Goal: Communication & Community: Ask a question

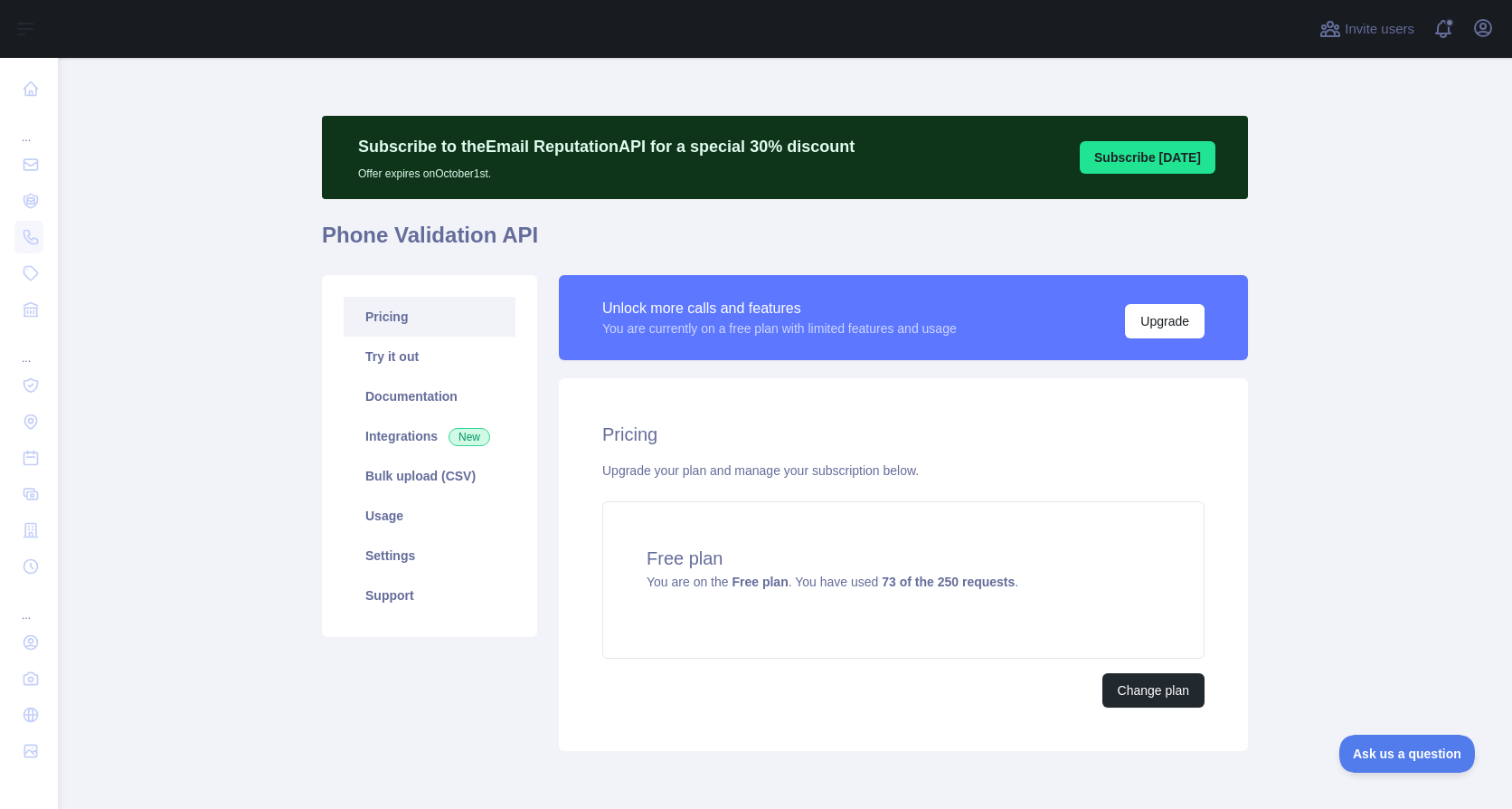
scroll to position [76, 0]
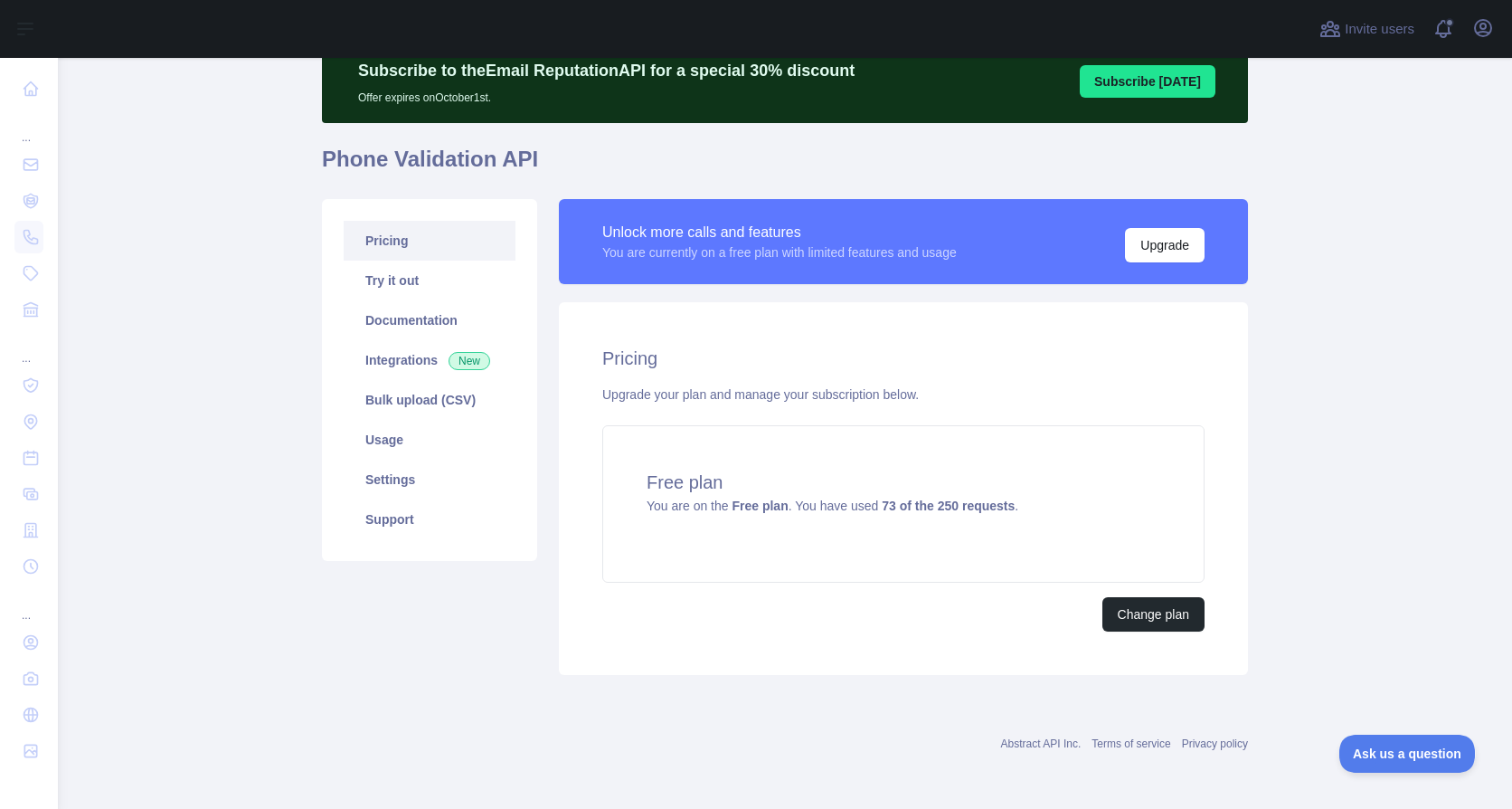
click at [1314, 433] on main "Subscribe to the Email Reputation API for a special 30 % discount Offer expires…" at bounding box center [785, 433] width 1454 height 751
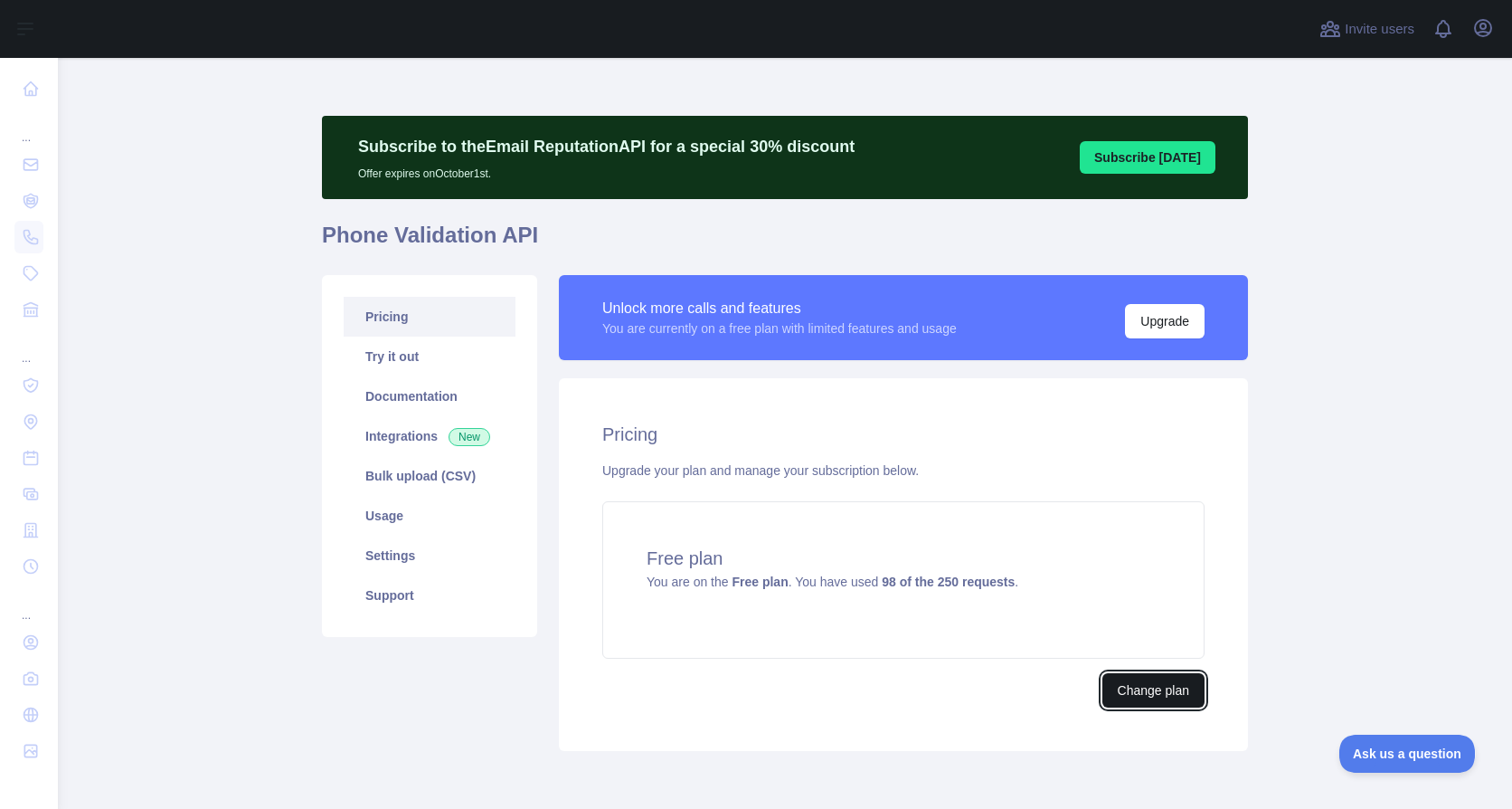
click at [1140, 694] on button "Change plan" at bounding box center [1154, 691] width 103 height 35
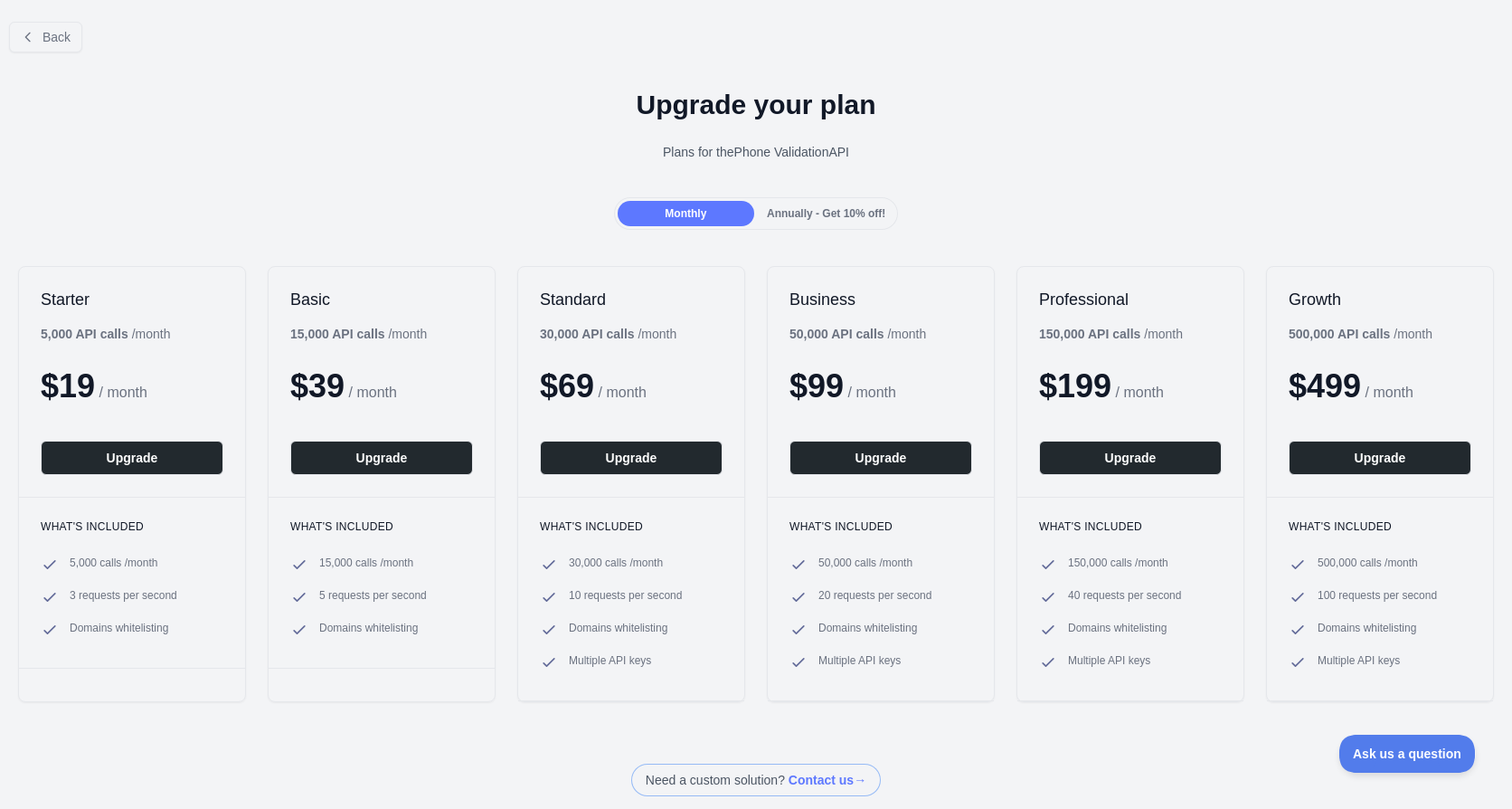
click at [114, 377] on div "$ 19 / month" at bounding box center [132, 387] width 183 height 37
click at [114, 460] on button "Upgrade" at bounding box center [132, 458] width 183 height 35
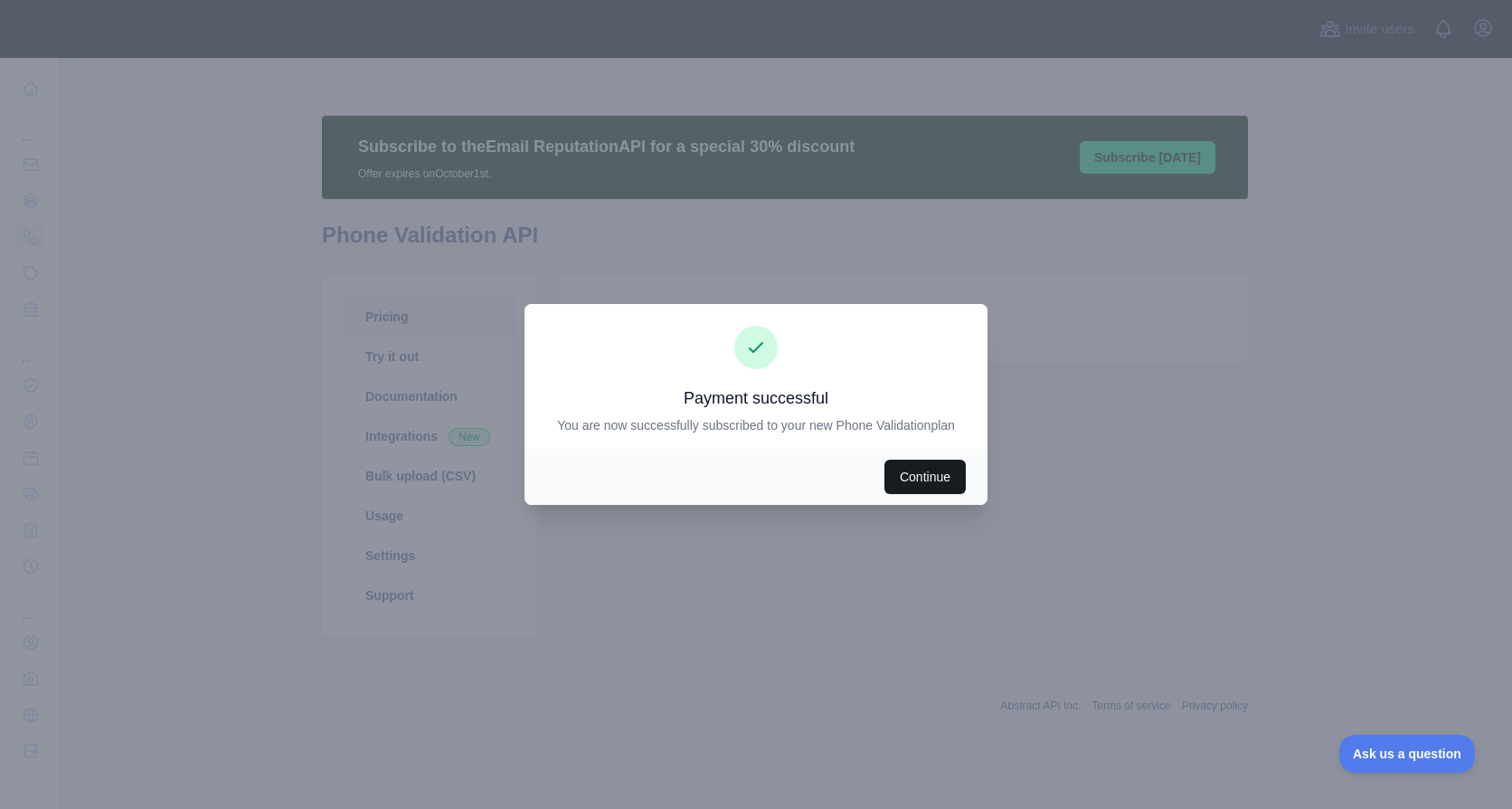
click at [948, 480] on button "Continue" at bounding box center [925, 477] width 82 height 35
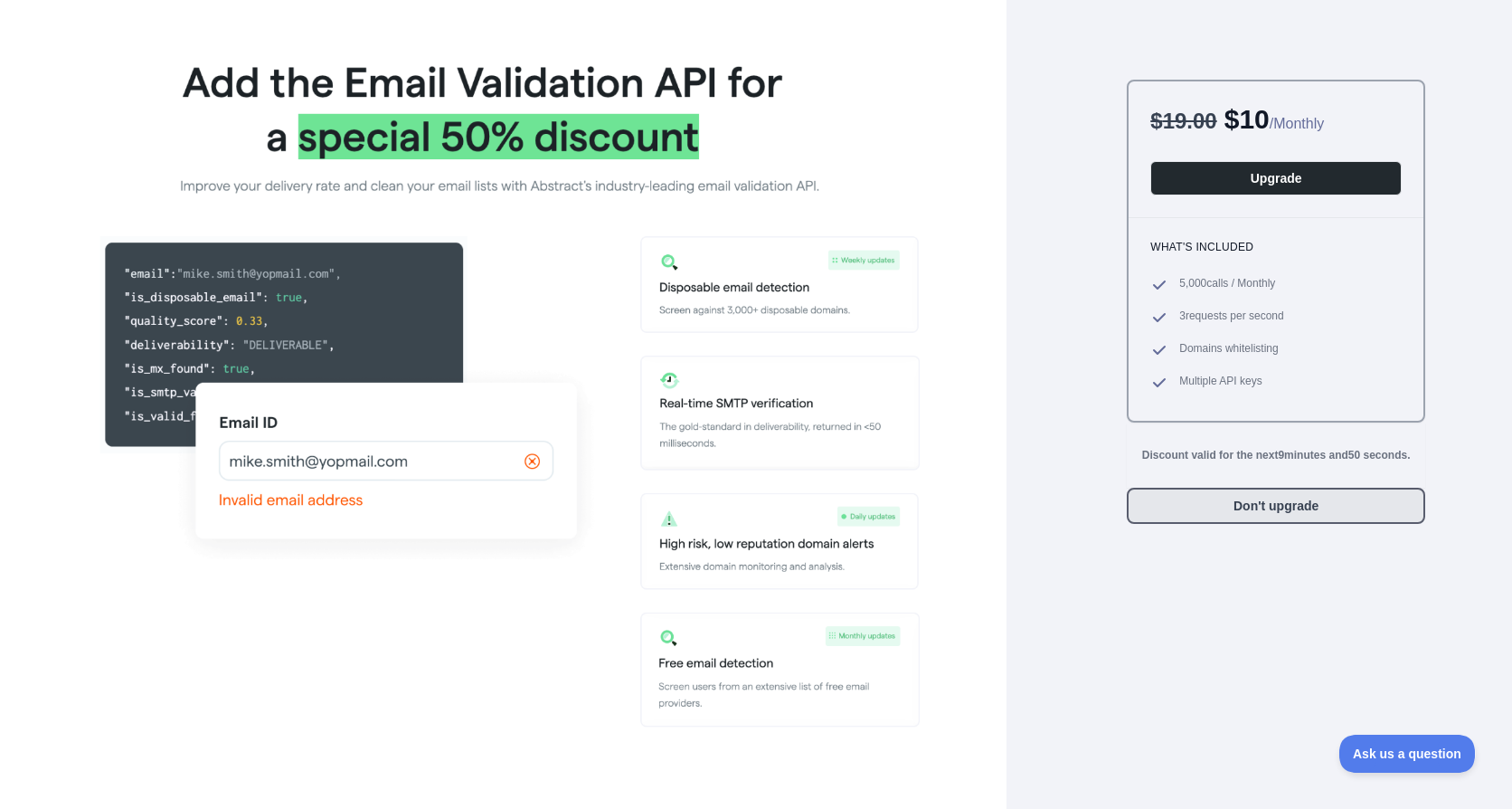
click at [1203, 498] on button "Don't upgrade" at bounding box center [1277, 506] width 299 height 37
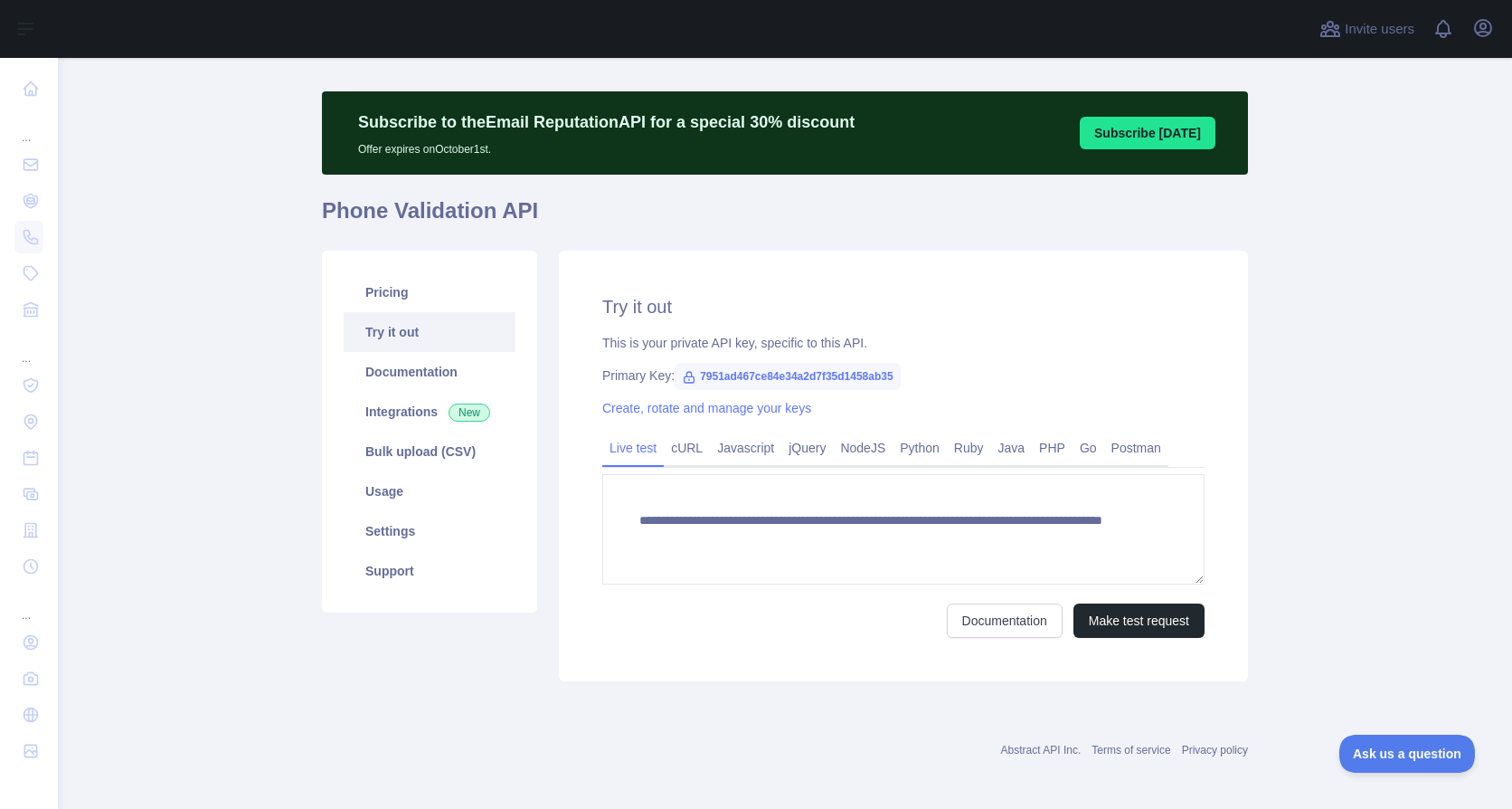
scroll to position [31, 0]
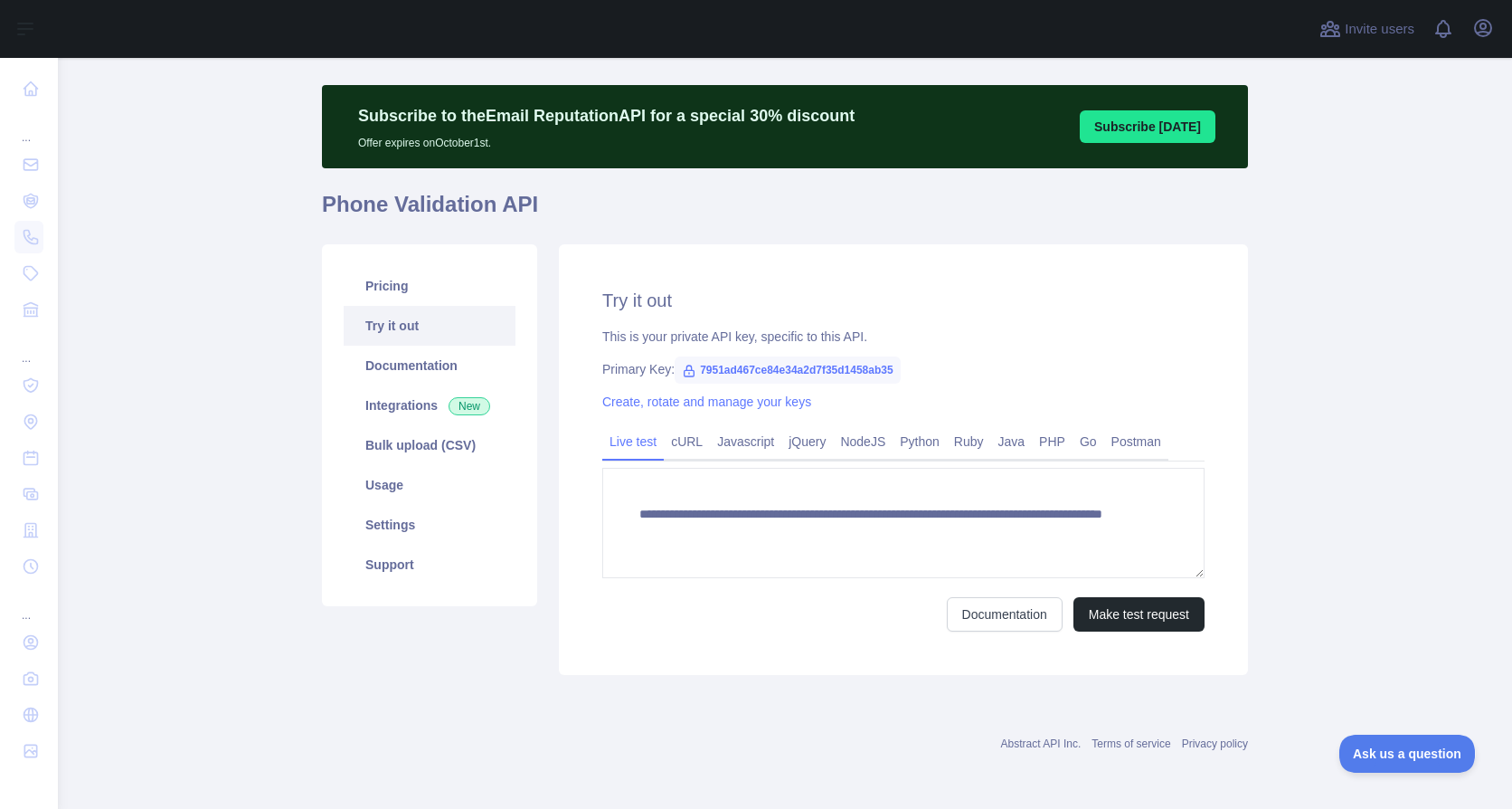
click at [1297, 364] on main "**********" at bounding box center [785, 433] width 1454 height 751
click at [430, 294] on link "Pricing" at bounding box center [430, 285] width 172 height 39
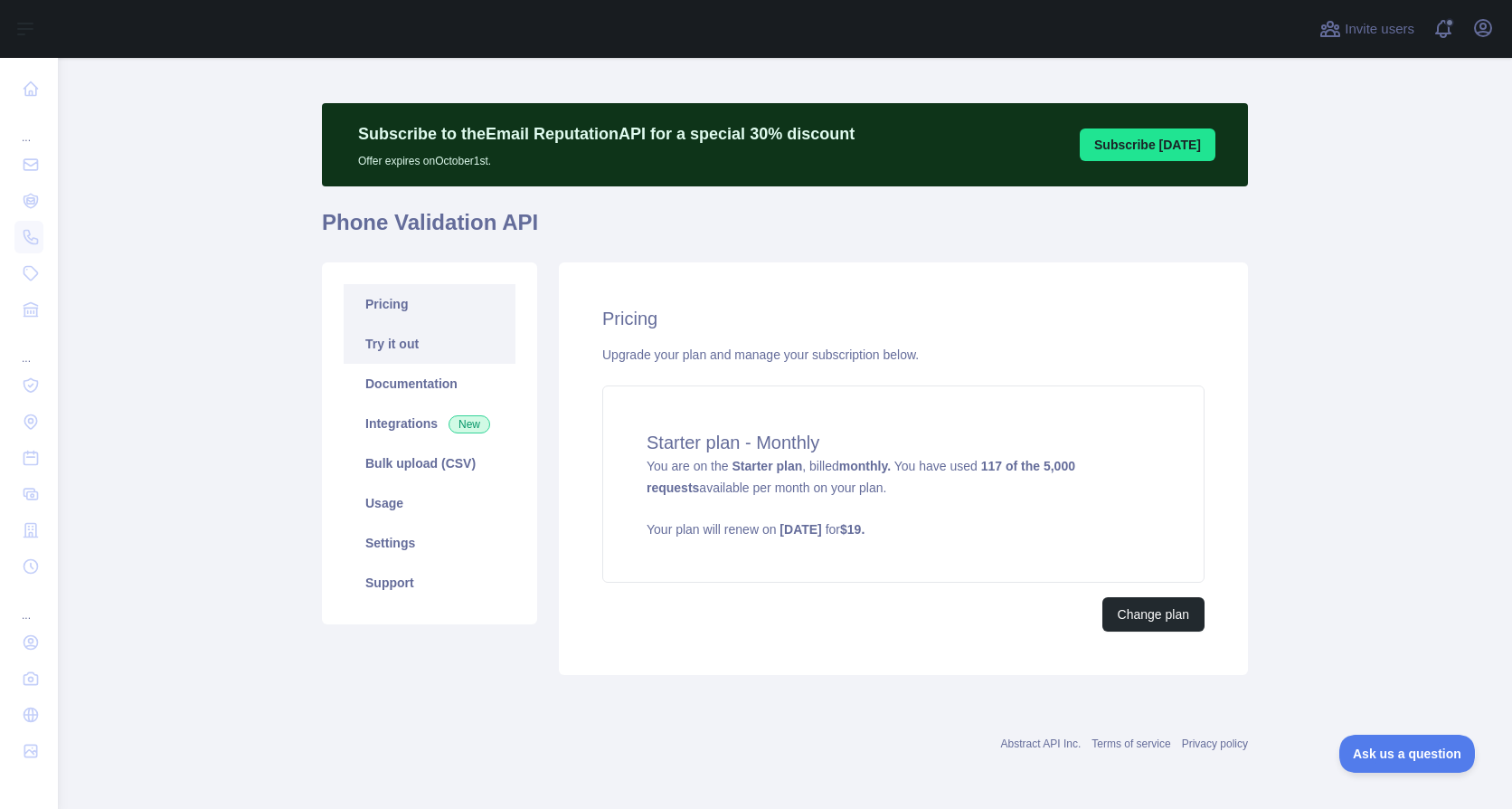
scroll to position [13, 0]
click at [1379, 752] on span "Ask us a question" at bounding box center [1398, 751] width 136 height 13
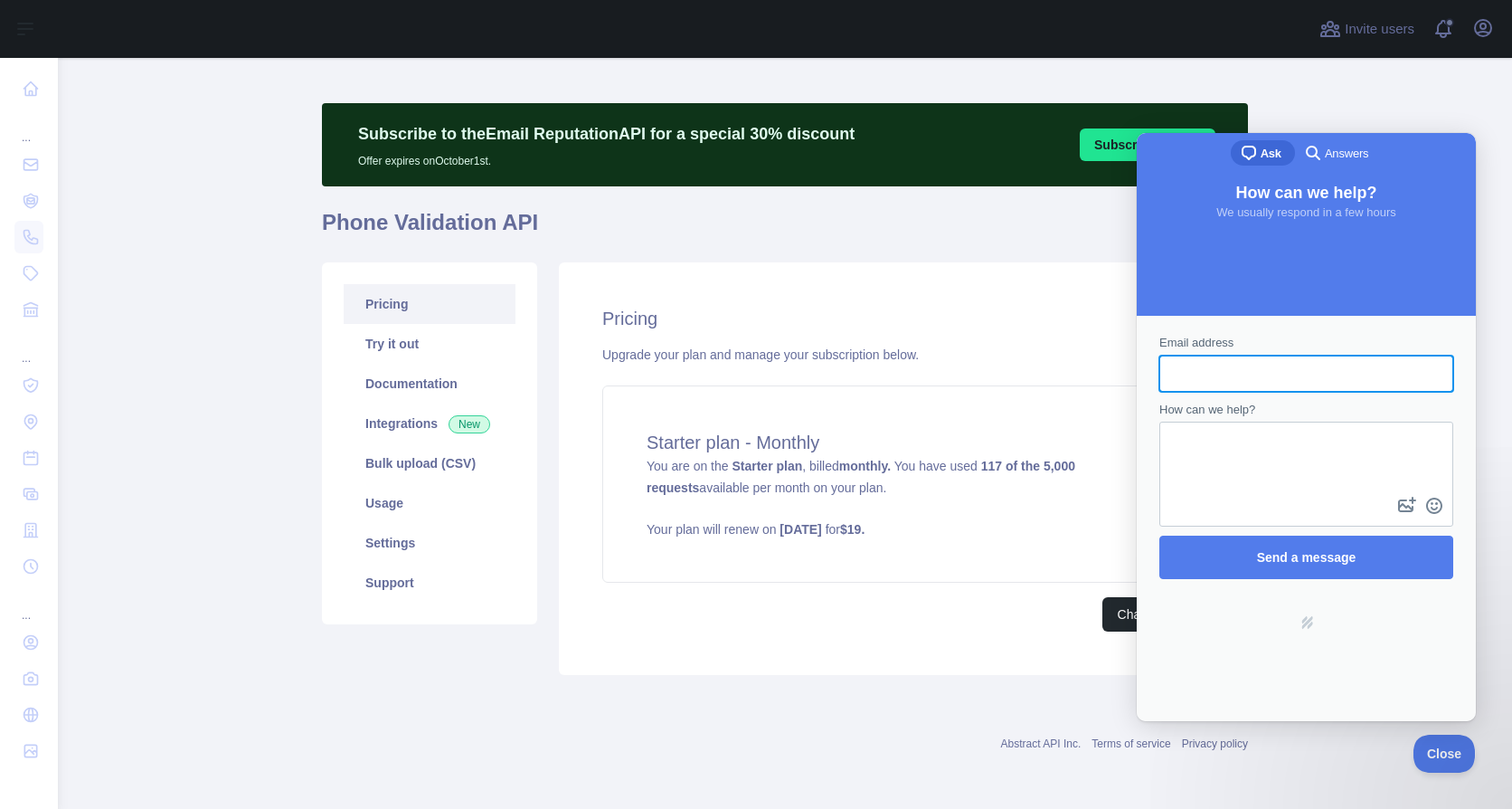
scroll to position [0, 0]
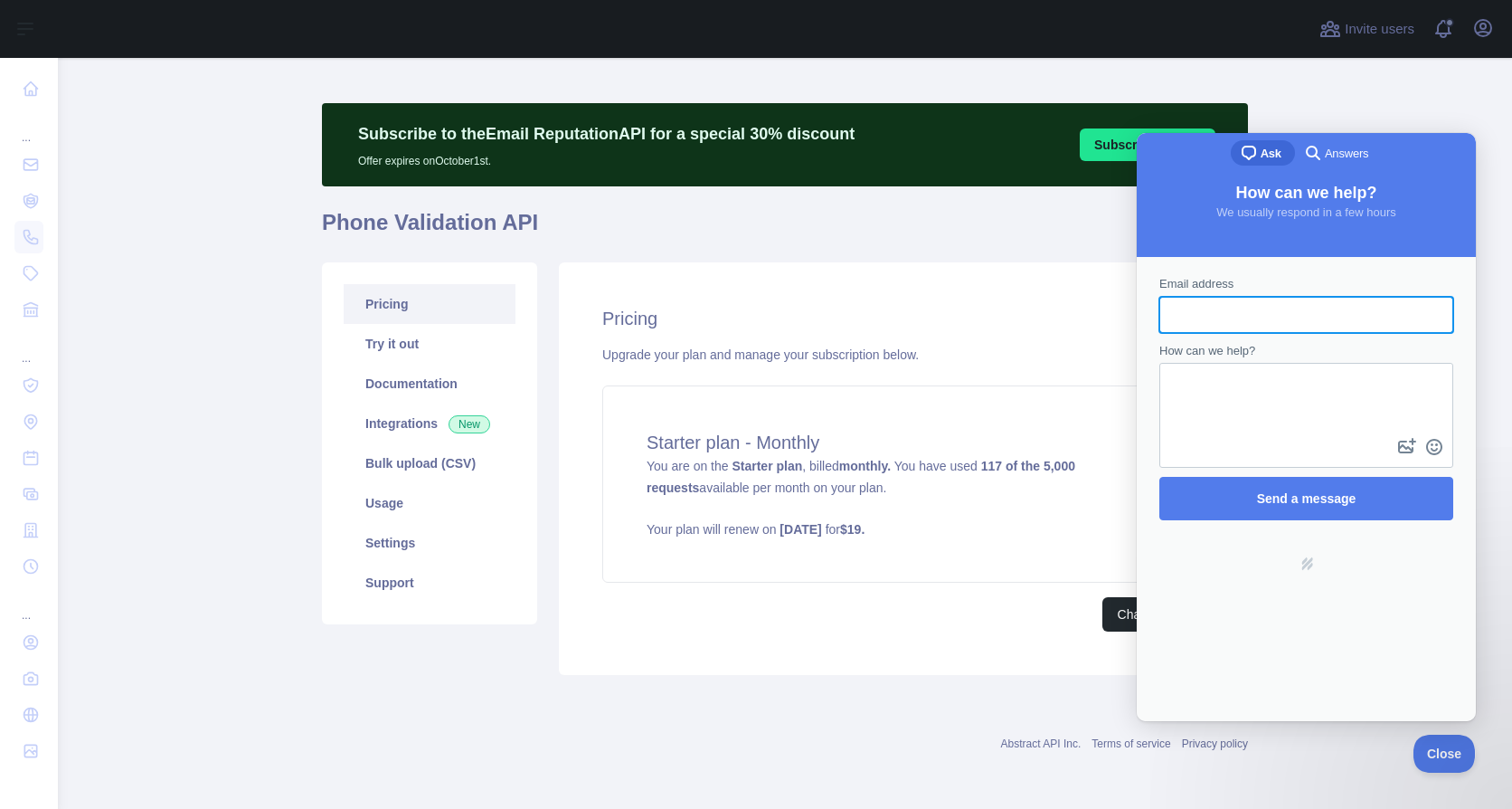
click at [1287, 316] on input "Email address" at bounding box center [1306, 315] width 265 height 33
type input "**********"
click at [1260, 382] on textarea "How can we help?" at bounding box center [1306, 399] width 290 height 70
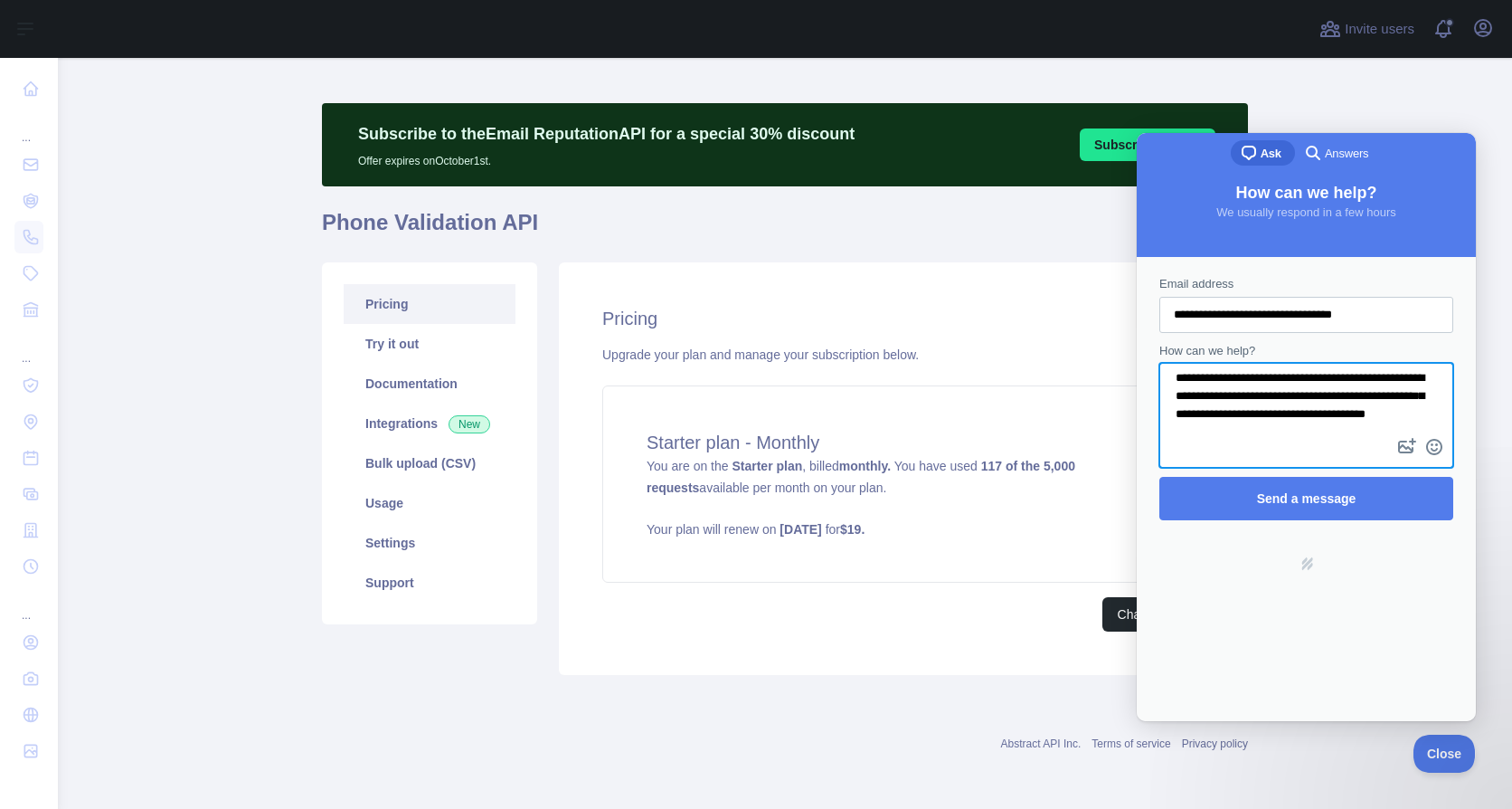
scroll to position [9, 0]
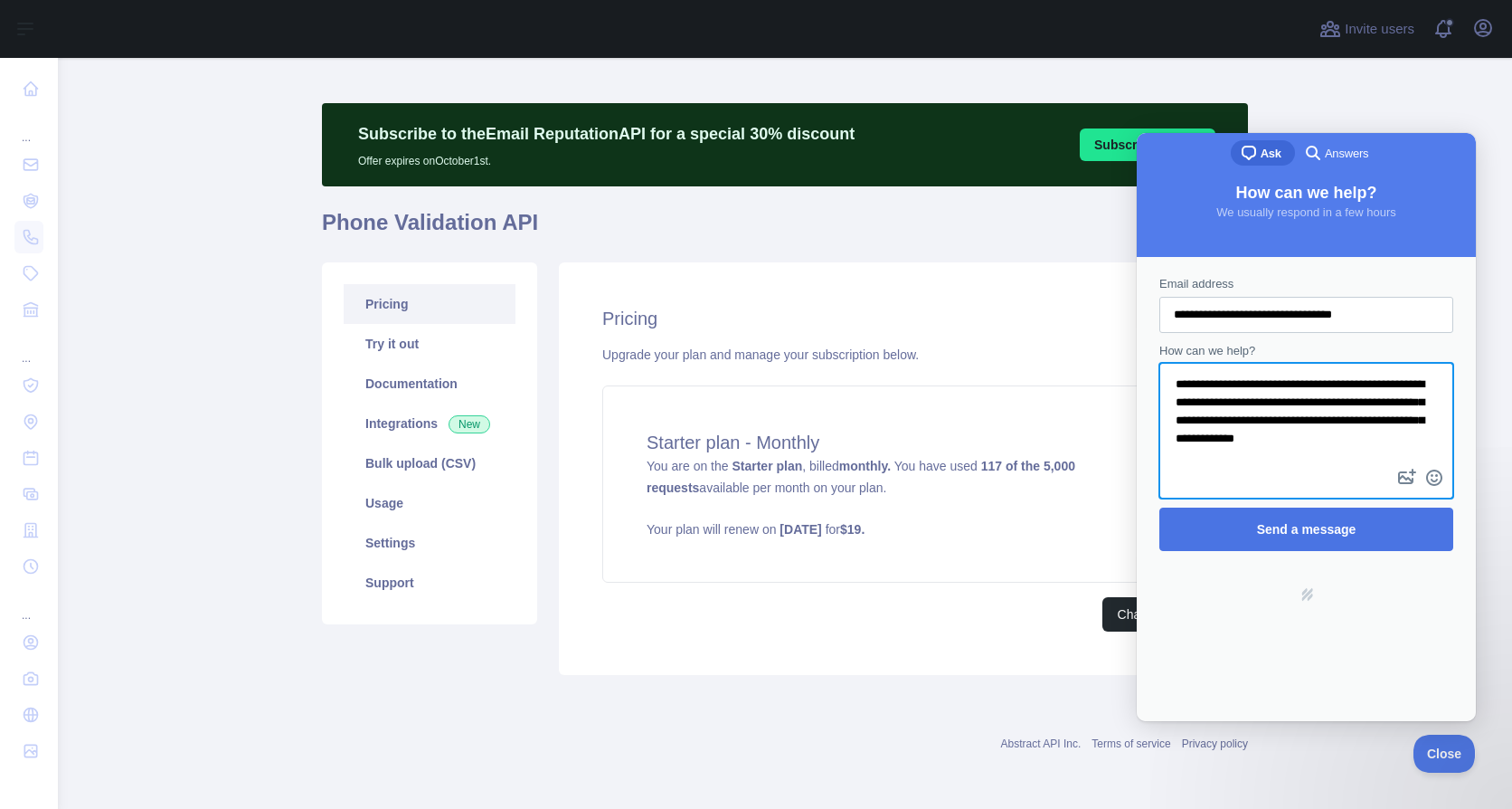
type textarea "**********"
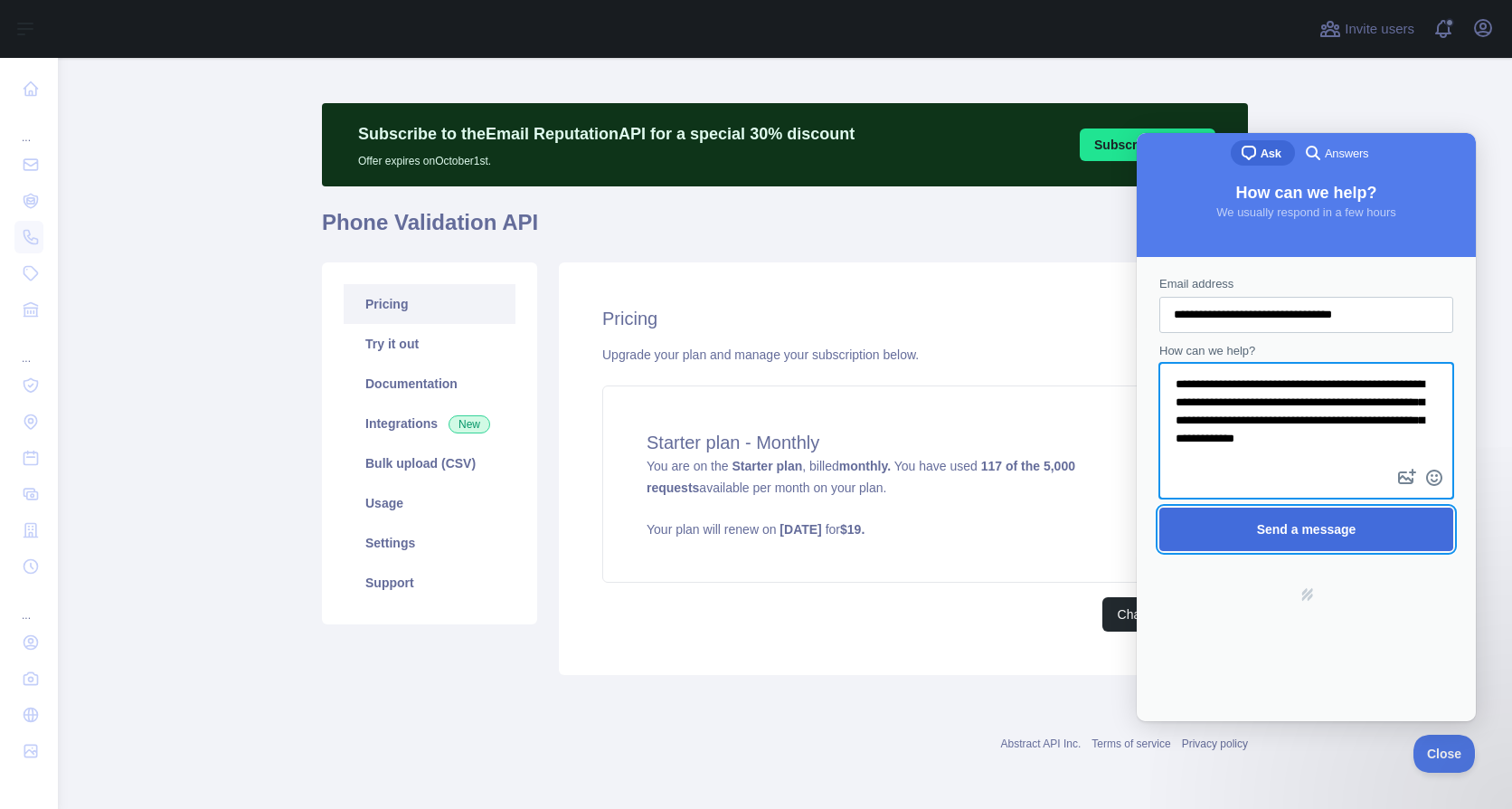
click at [1361, 508] on button "Send a message" at bounding box center [1306, 529] width 294 height 43
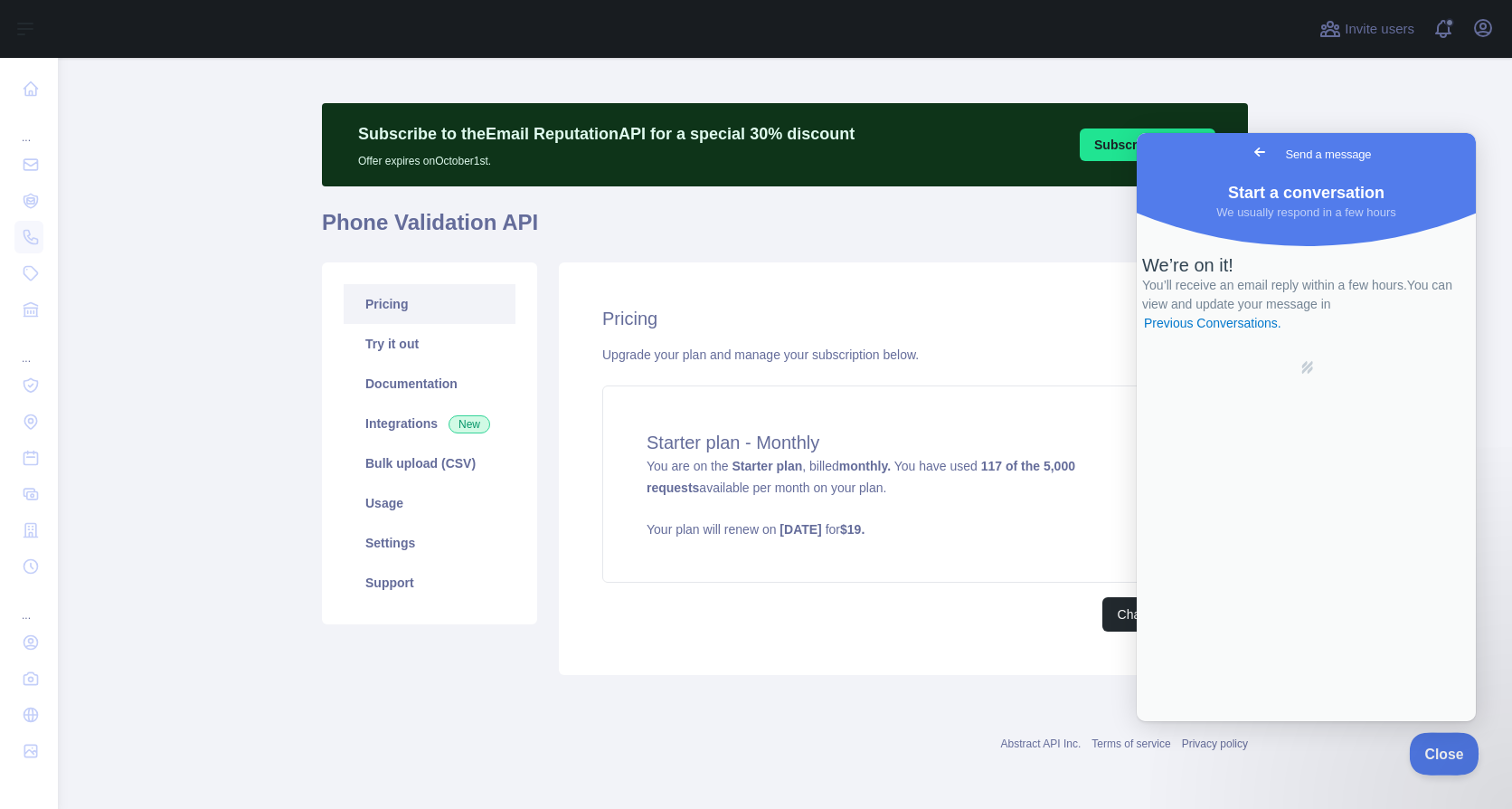
drag, startPoint x: 1433, startPoint y: 741, endPoint x: 1506, endPoint y: 741, distance: 73.0
click at [1435, 741] on button "Close" at bounding box center [1440, 750] width 61 height 38
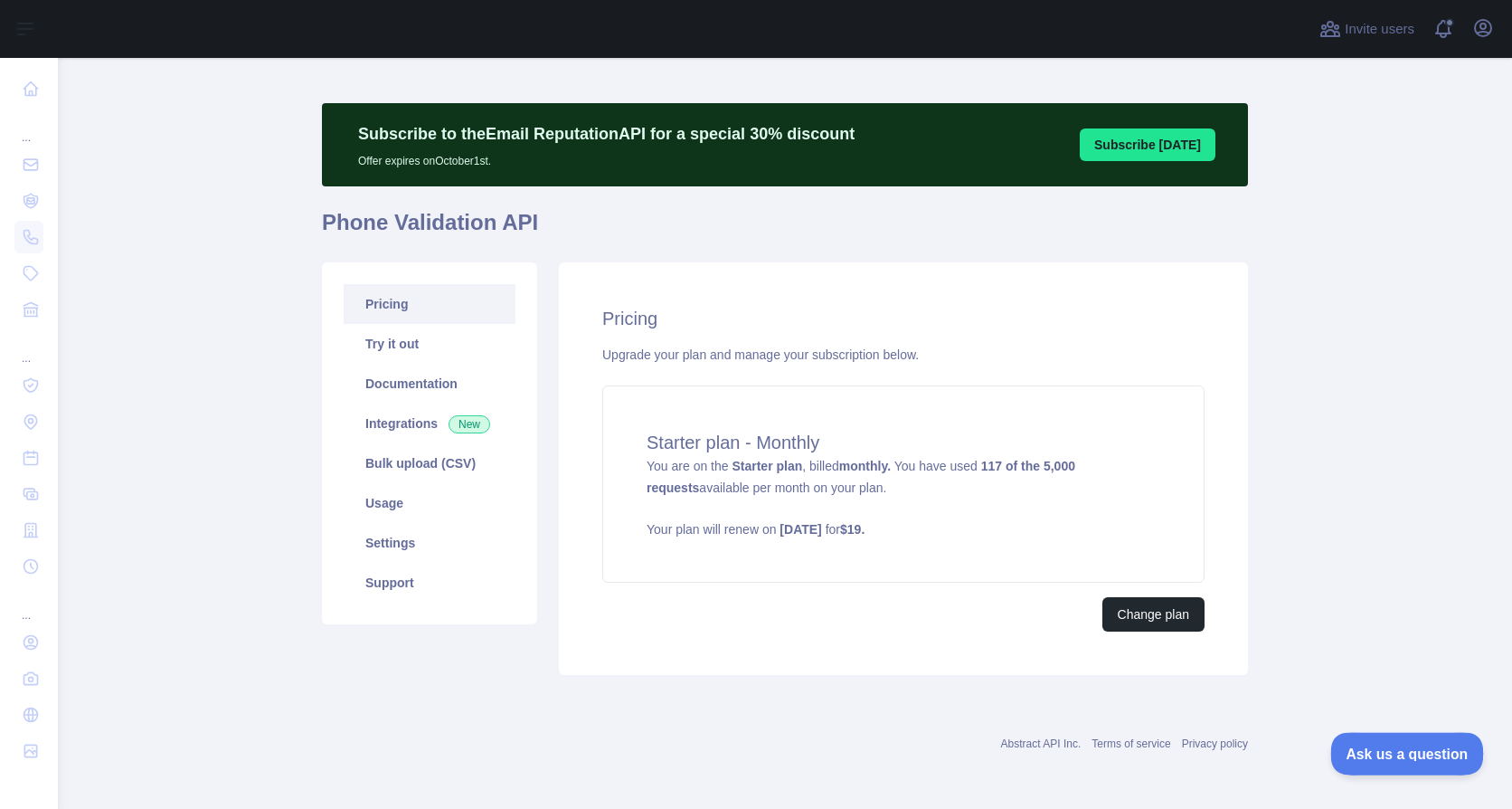
click at [1392, 756] on span "Ask us a question" at bounding box center [1398, 751] width 136 height 13
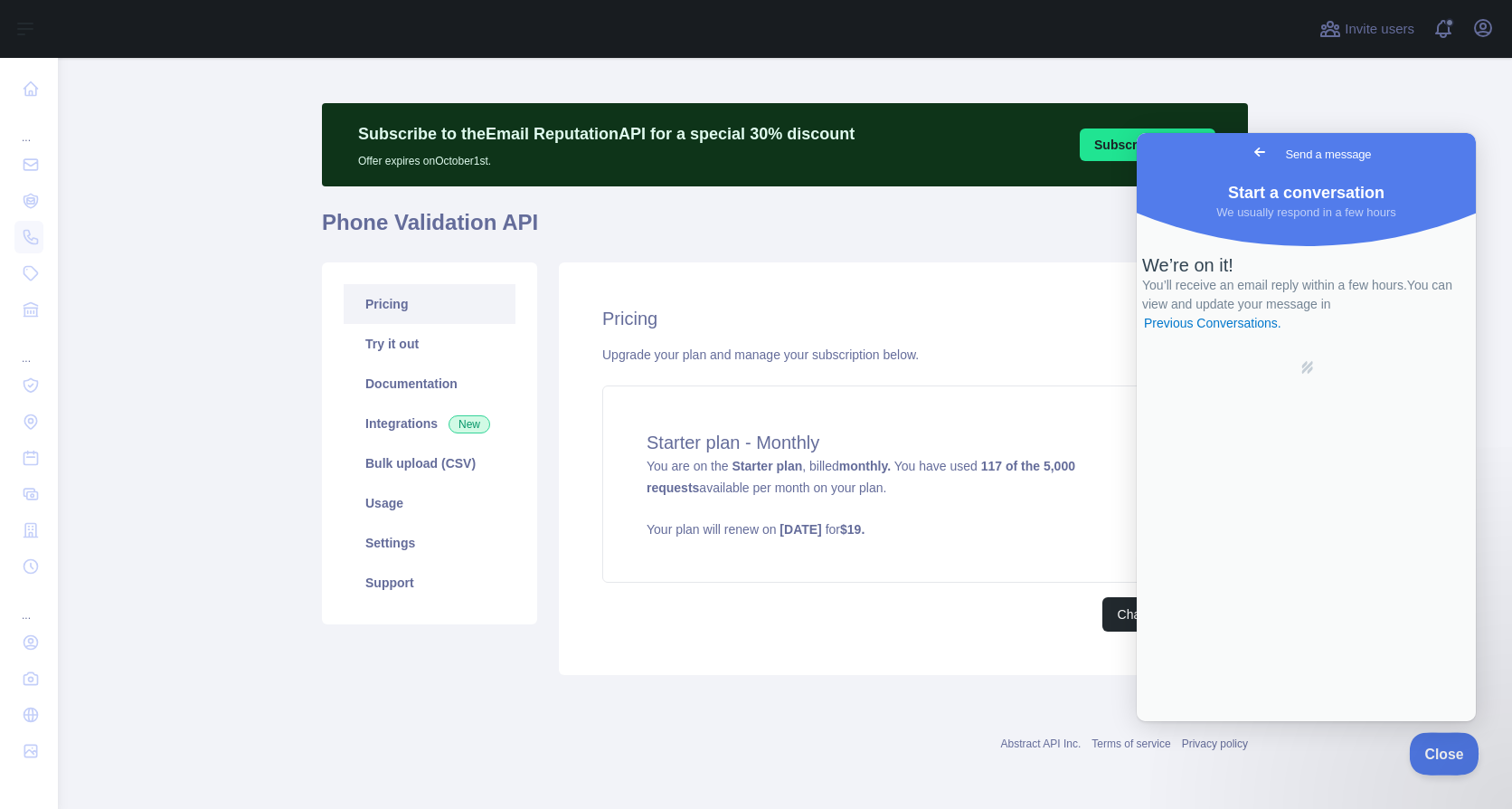
click at [1431, 750] on span "Close" at bounding box center [1440, 751] width 61 height 13
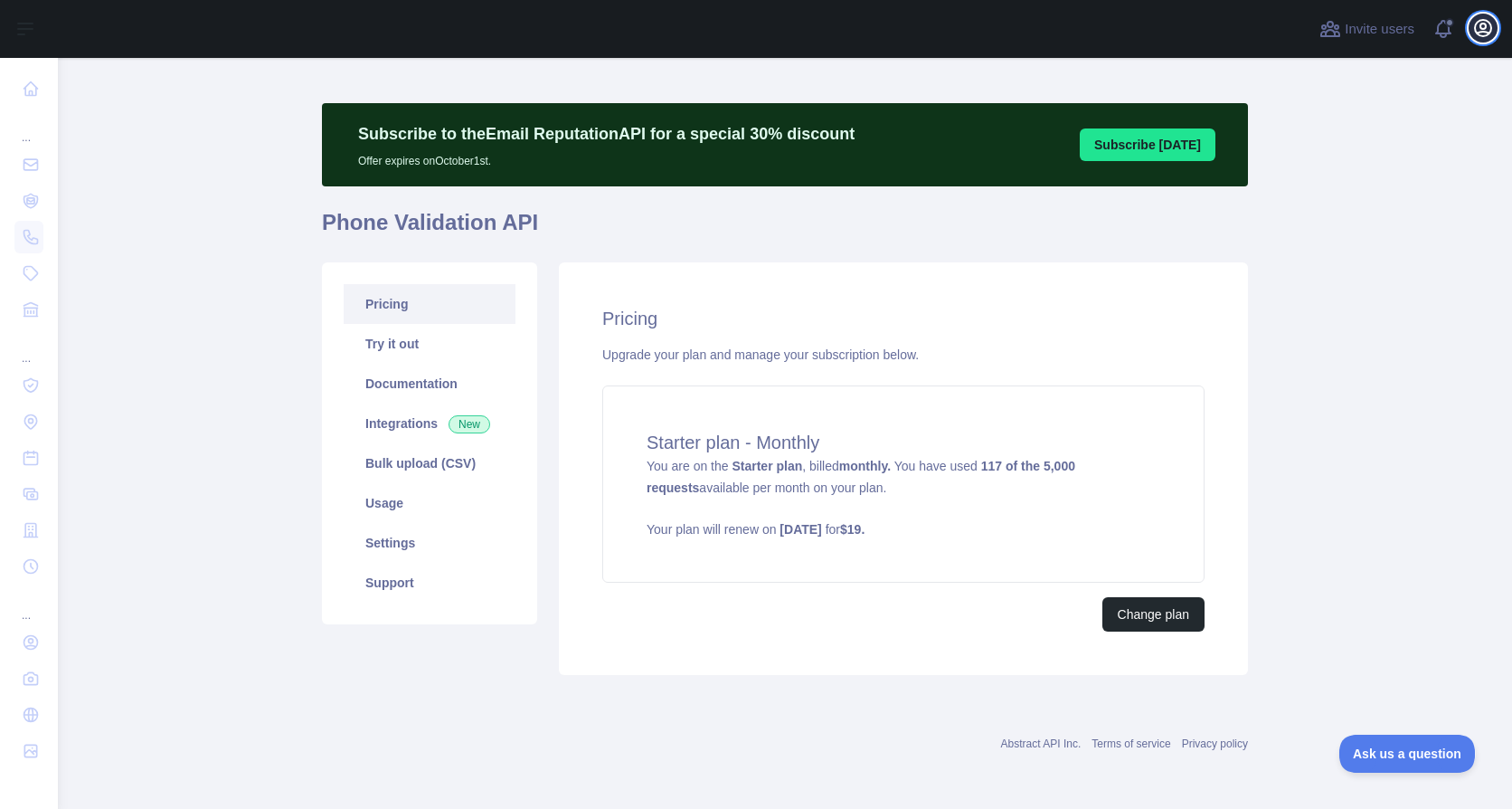
click at [1480, 27] on icon "button" at bounding box center [1484, 28] width 22 height 22
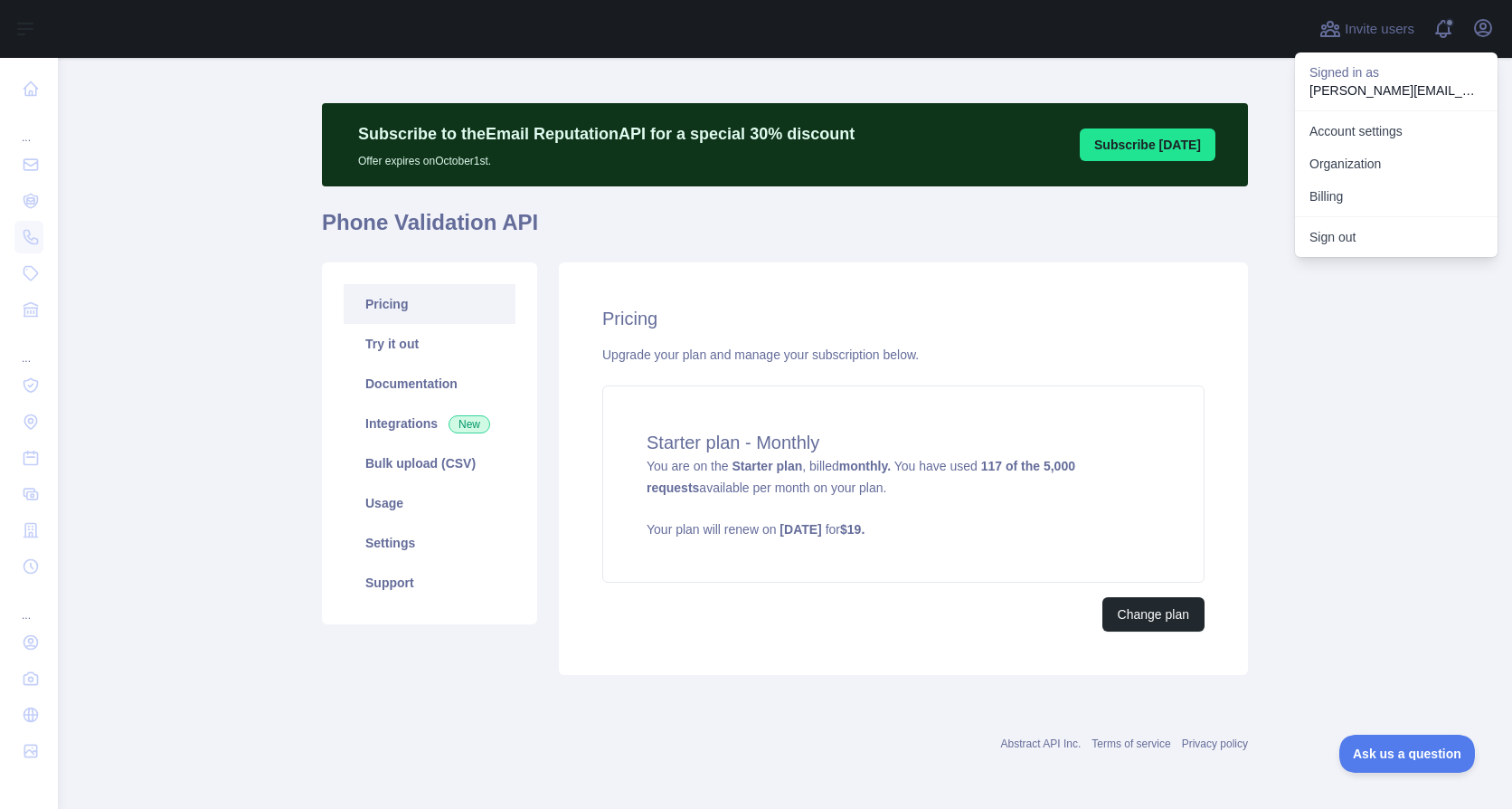
click at [961, 287] on div "Pricing Upgrade your plan and manage your subscription below. Starter plan - Mo…" at bounding box center [903, 468] width 690 height 412
